Goal: Complete application form

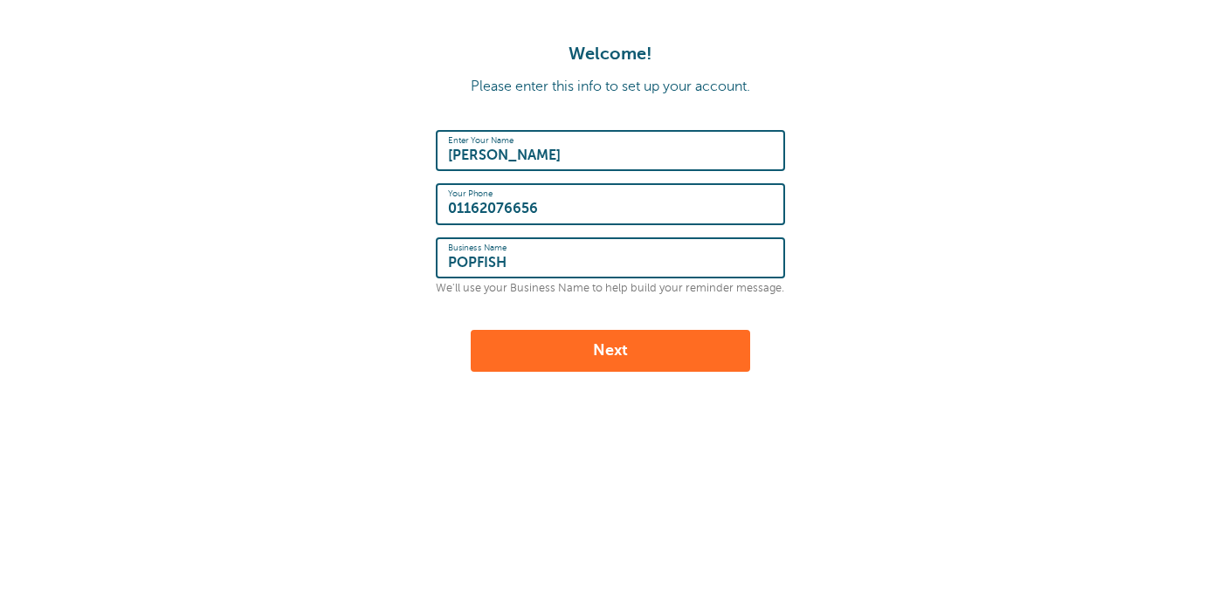
click at [520, 258] on input "POPFISH" at bounding box center [610, 258] width 325 height 38
type input "28Grp"
click at [596, 350] on button "Next" at bounding box center [610, 351] width 279 height 42
